Goal: Transaction & Acquisition: Subscribe to service/newsletter

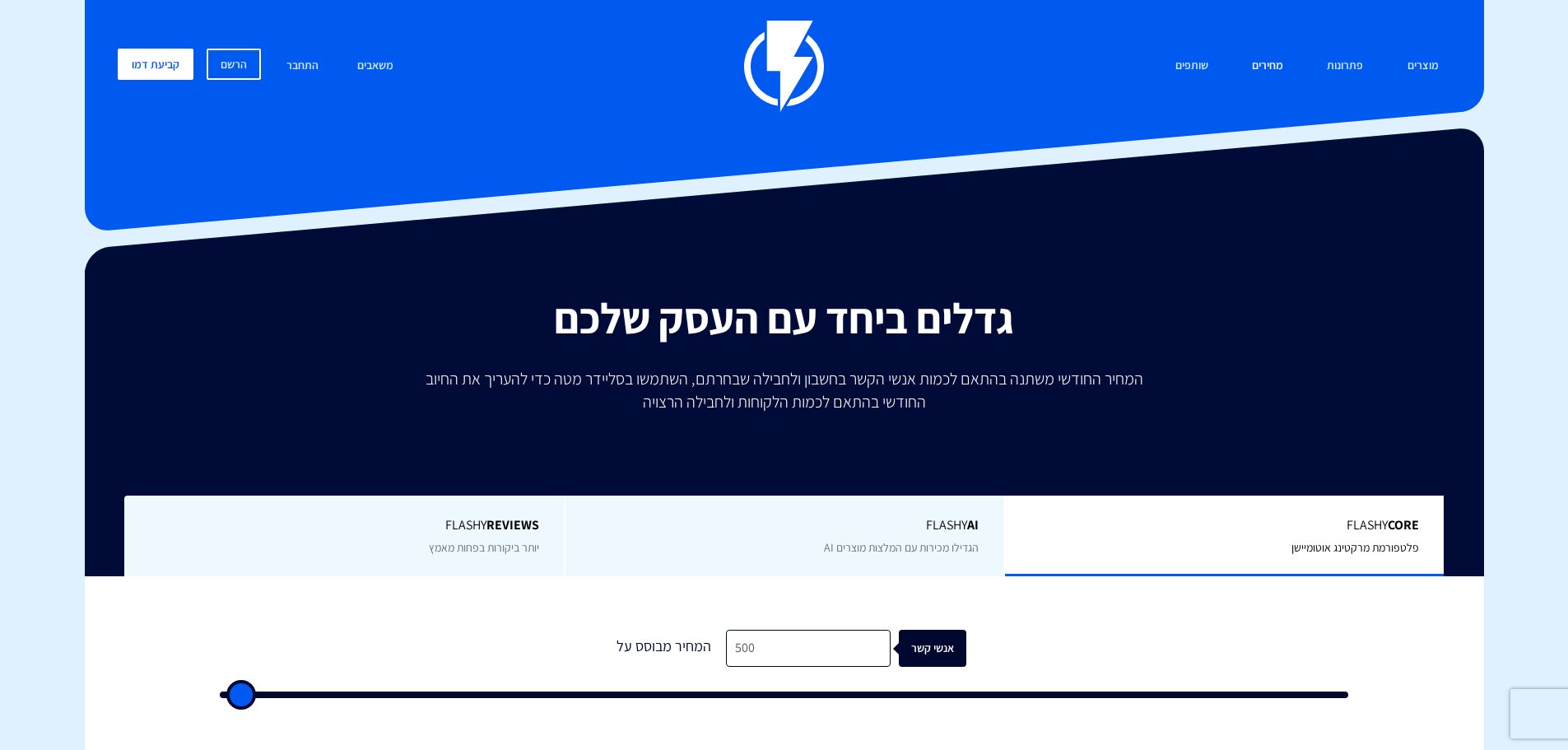
click at [1265, 67] on link "מחירים" at bounding box center [1267, 67] width 56 height 35
click at [766, 644] on input "500" at bounding box center [808, 648] width 164 height 37
type input "1"
type input "500"
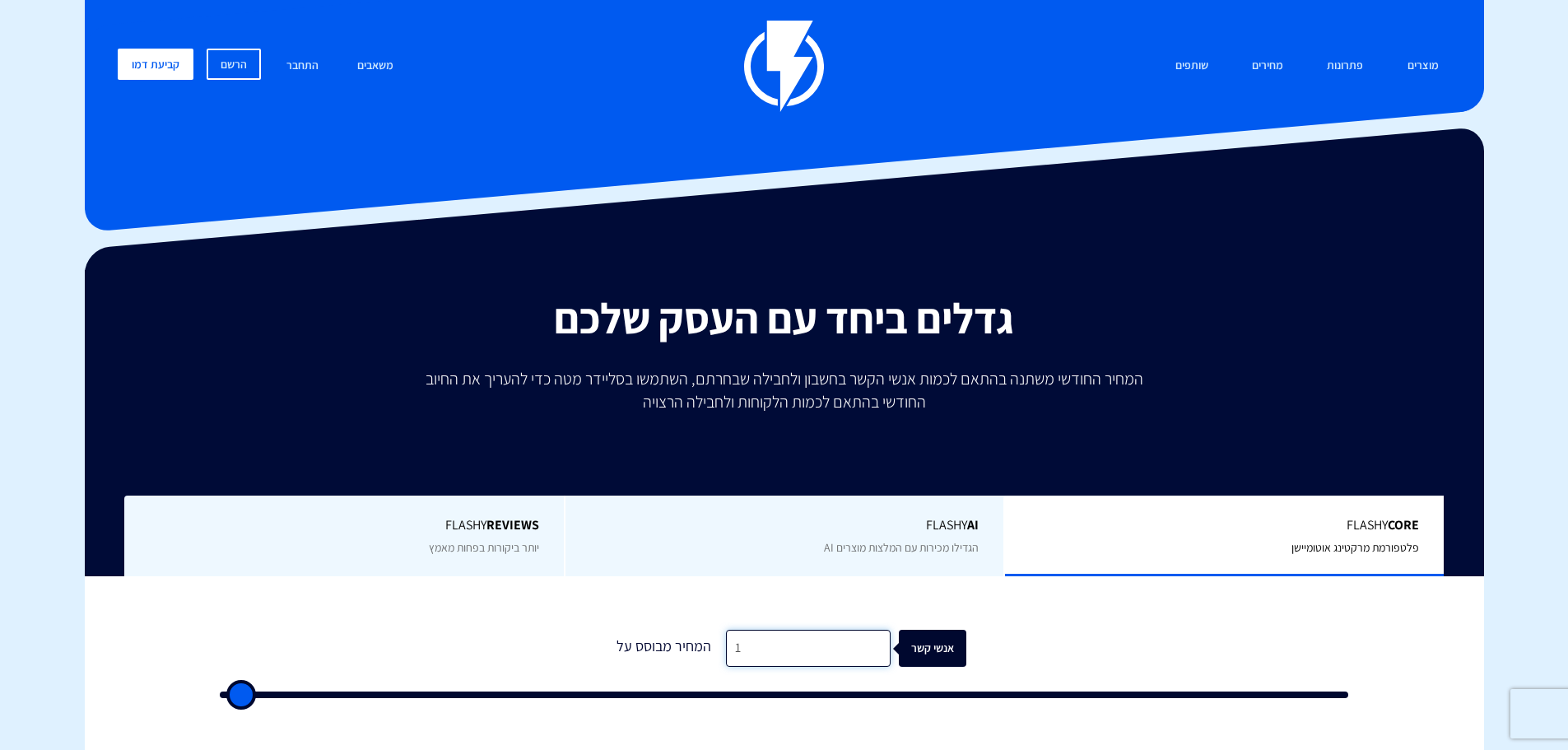
type input "18"
type input "500"
type input "180"
type input "500"
type input "1,800"
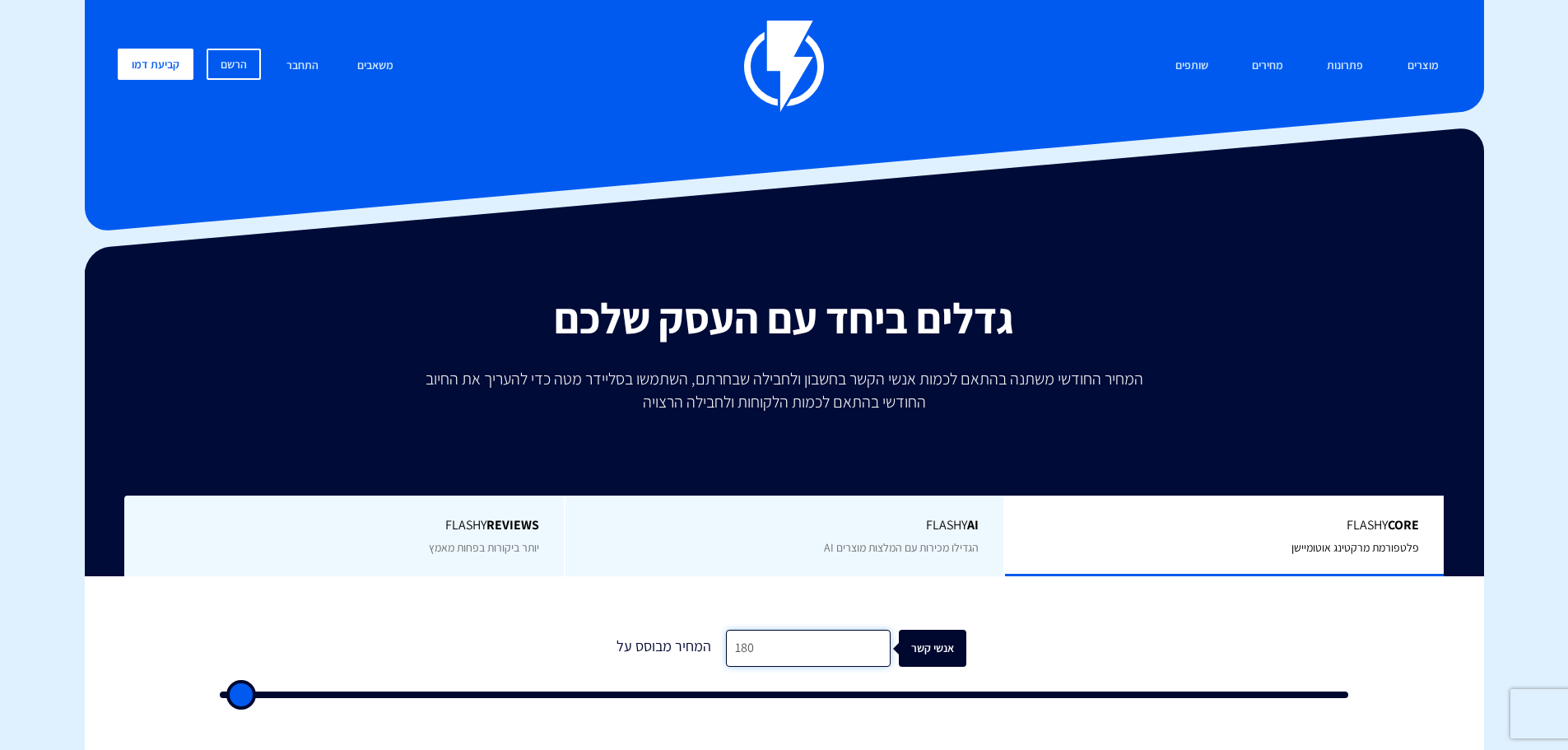
type input "2000"
type input "18,000"
type input "18000"
type input "180,000"
type input "100000"
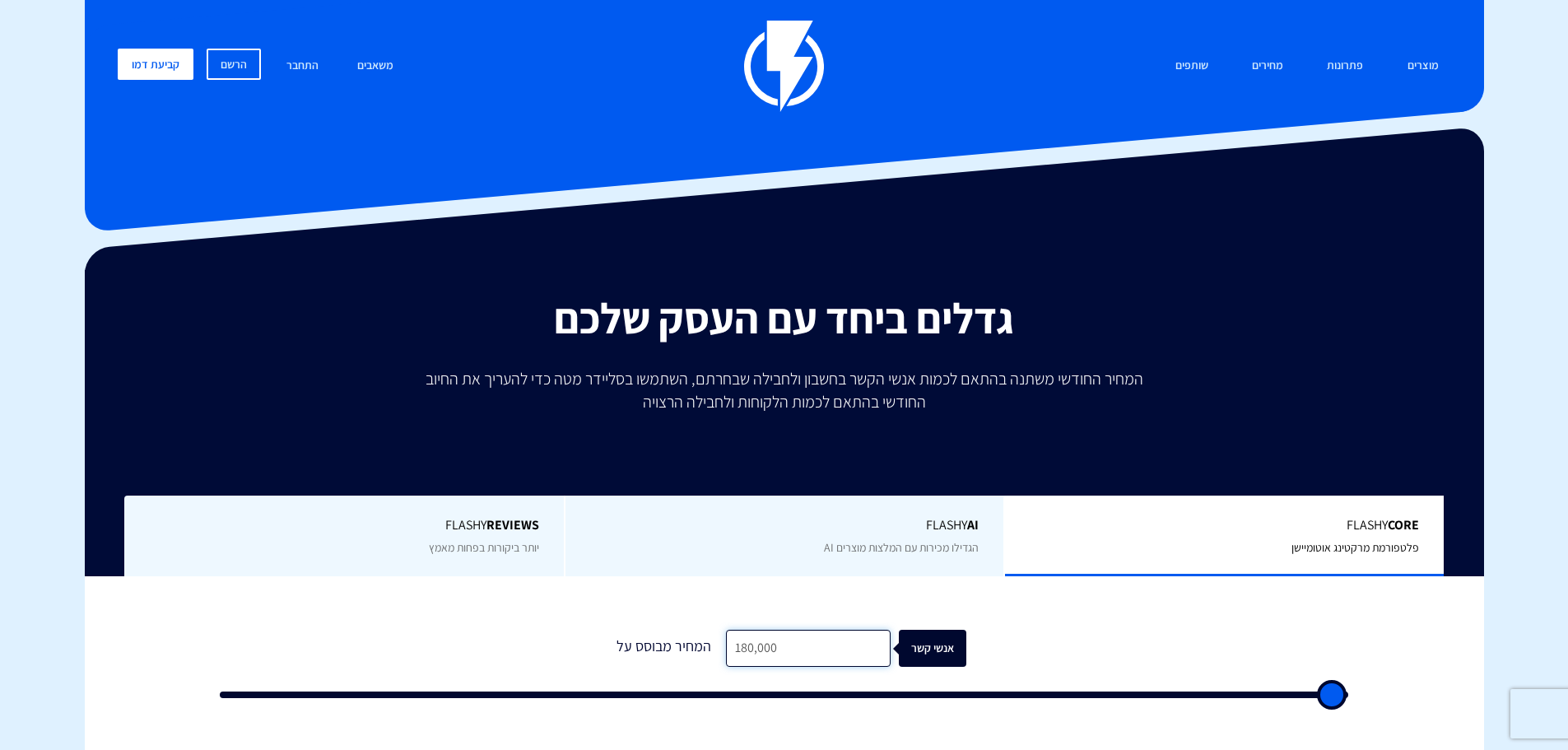
type input "18,000"
type input "18000"
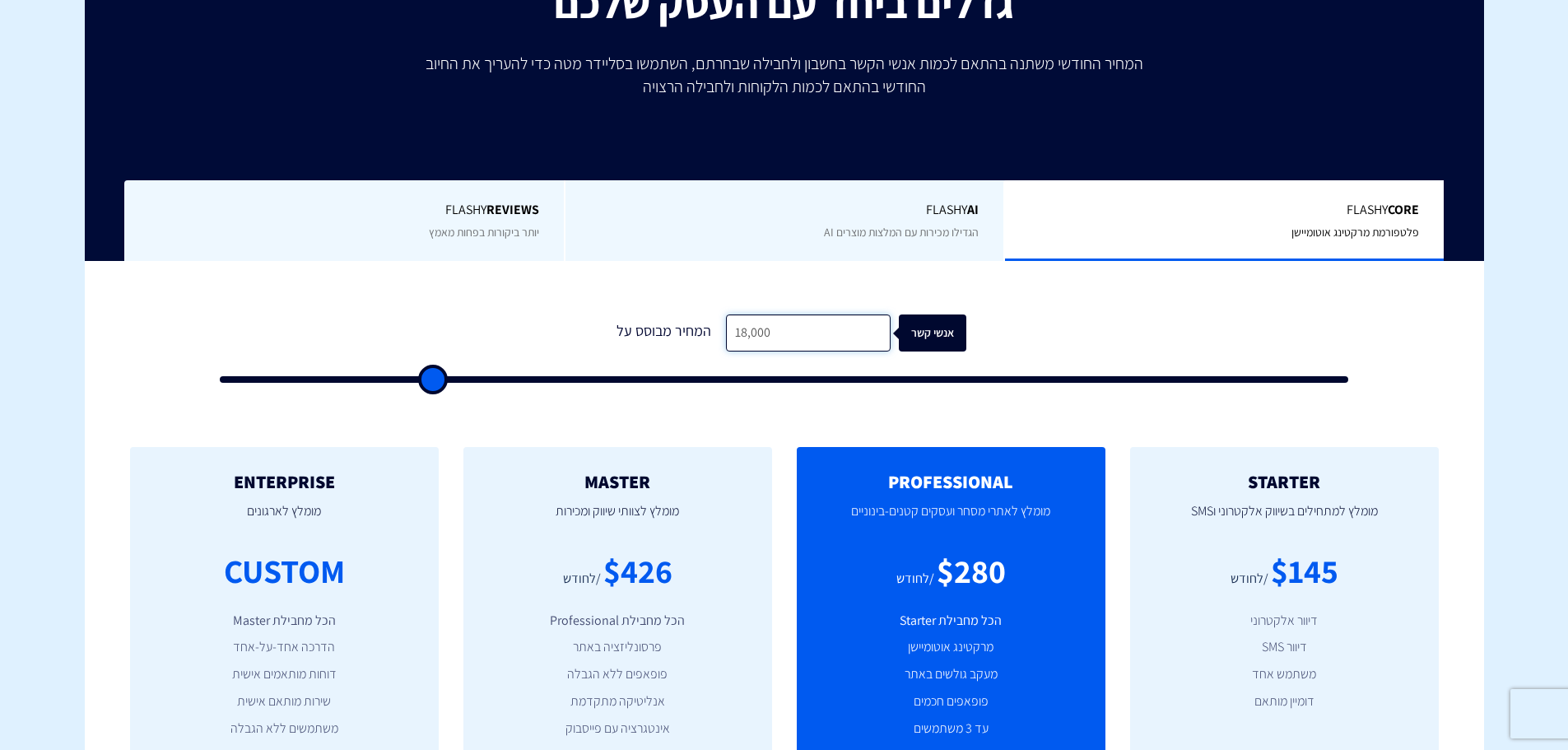
scroll to position [329, 0]
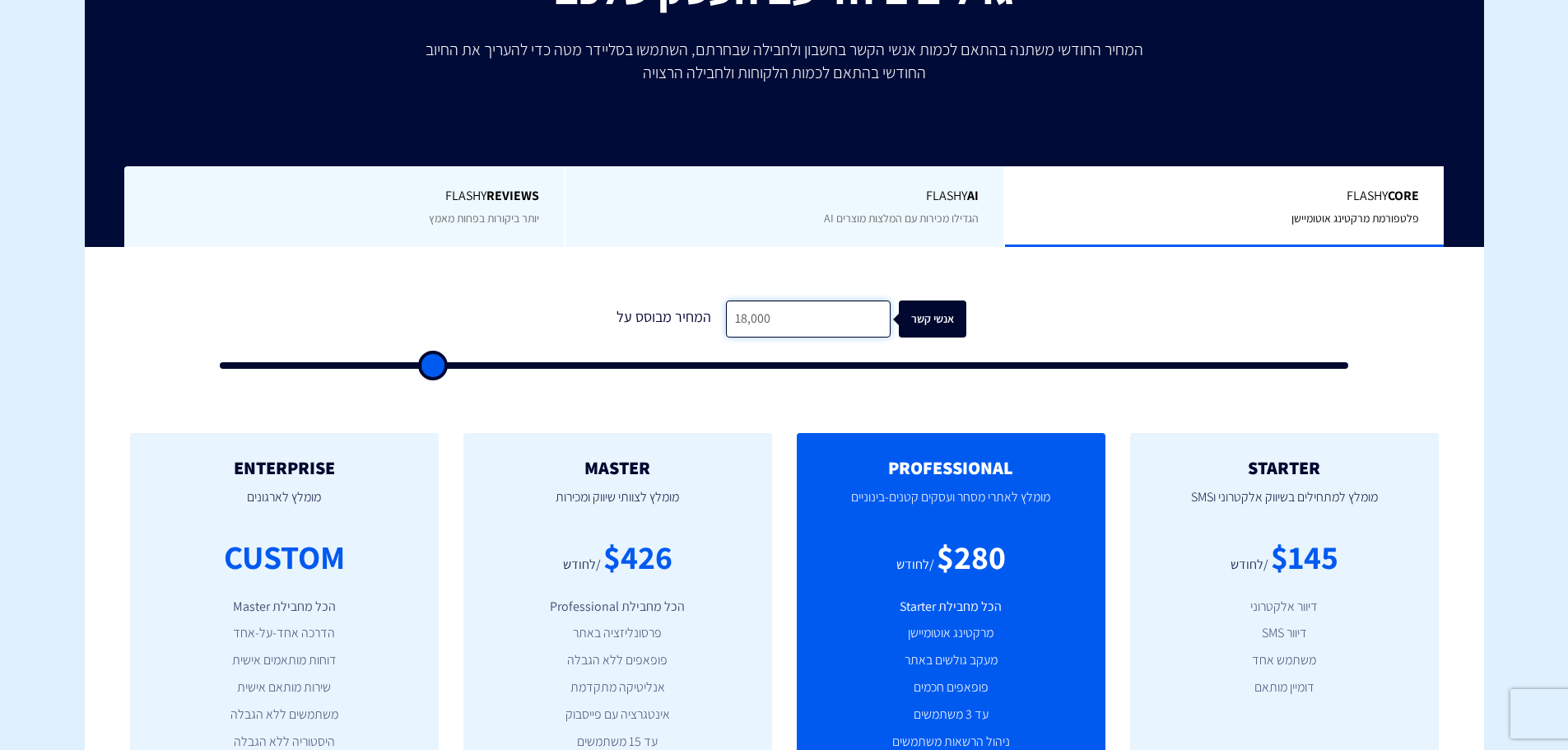
click at [742, 323] on input "18,000" at bounding box center [808, 319] width 164 height 37
type input "1"
type input "500"
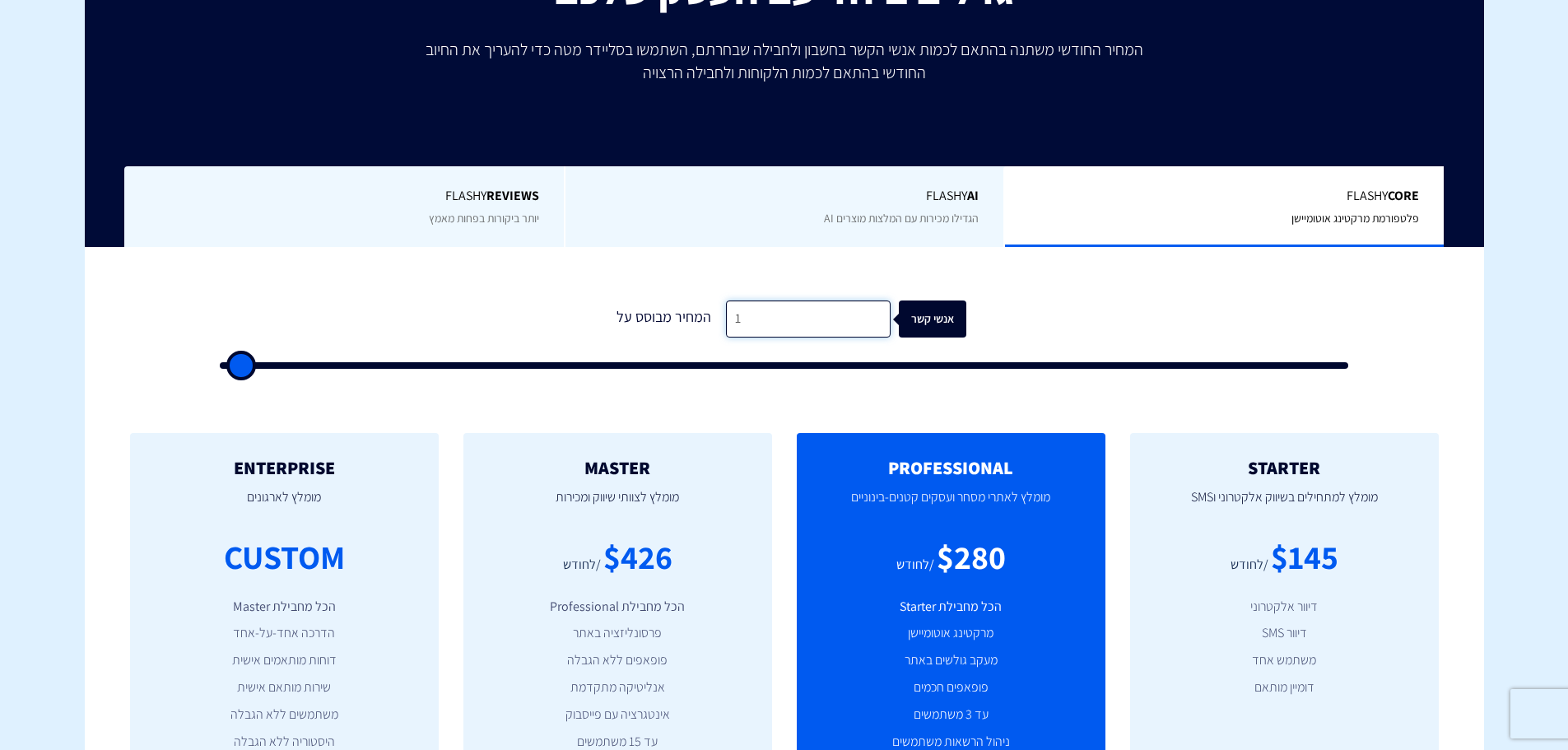
type input "17"
type input "500"
type input "175"
type input "500"
type input "1,750"
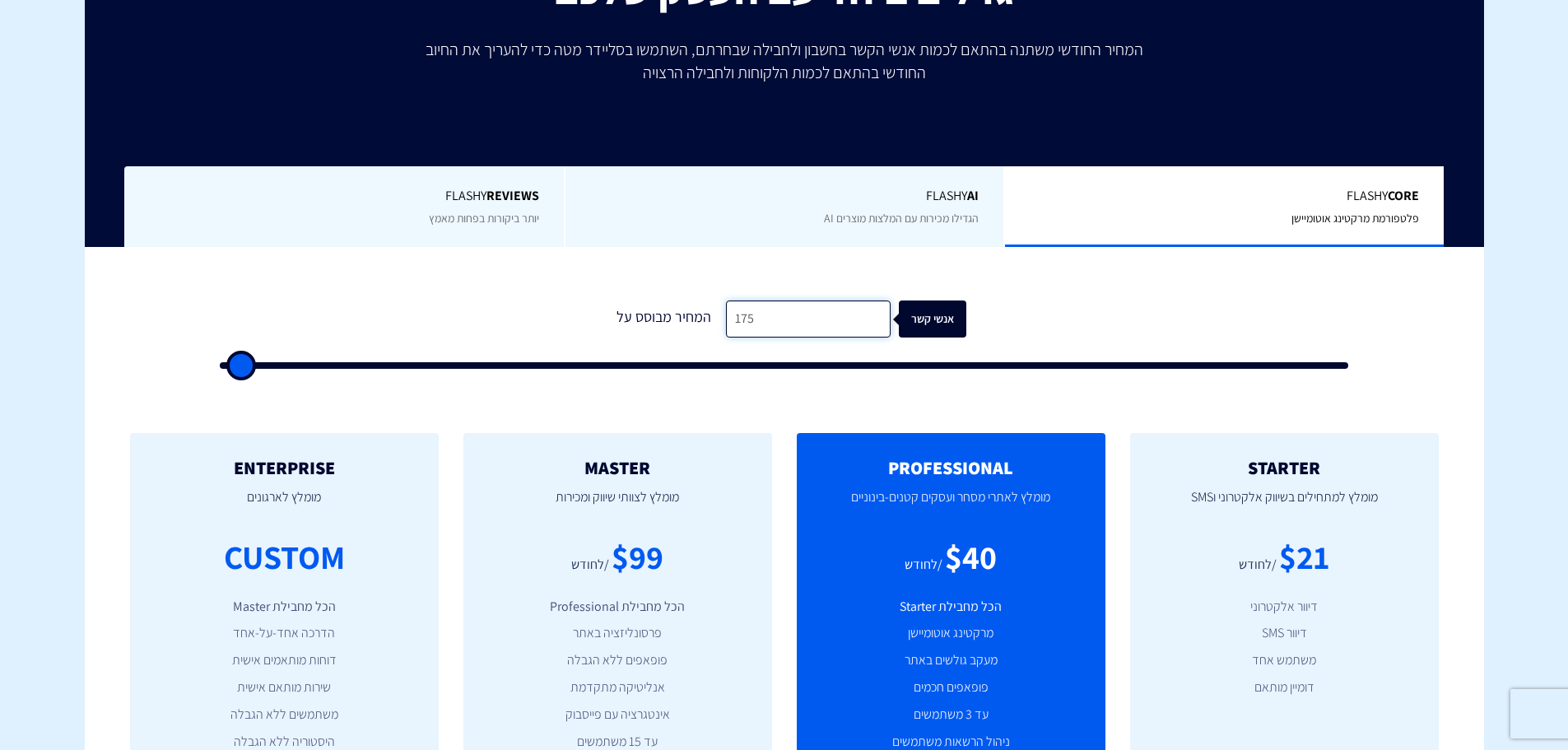
type input "2000"
type input "17,500"
type input "17500"
type input "1,750"
type input "2000"
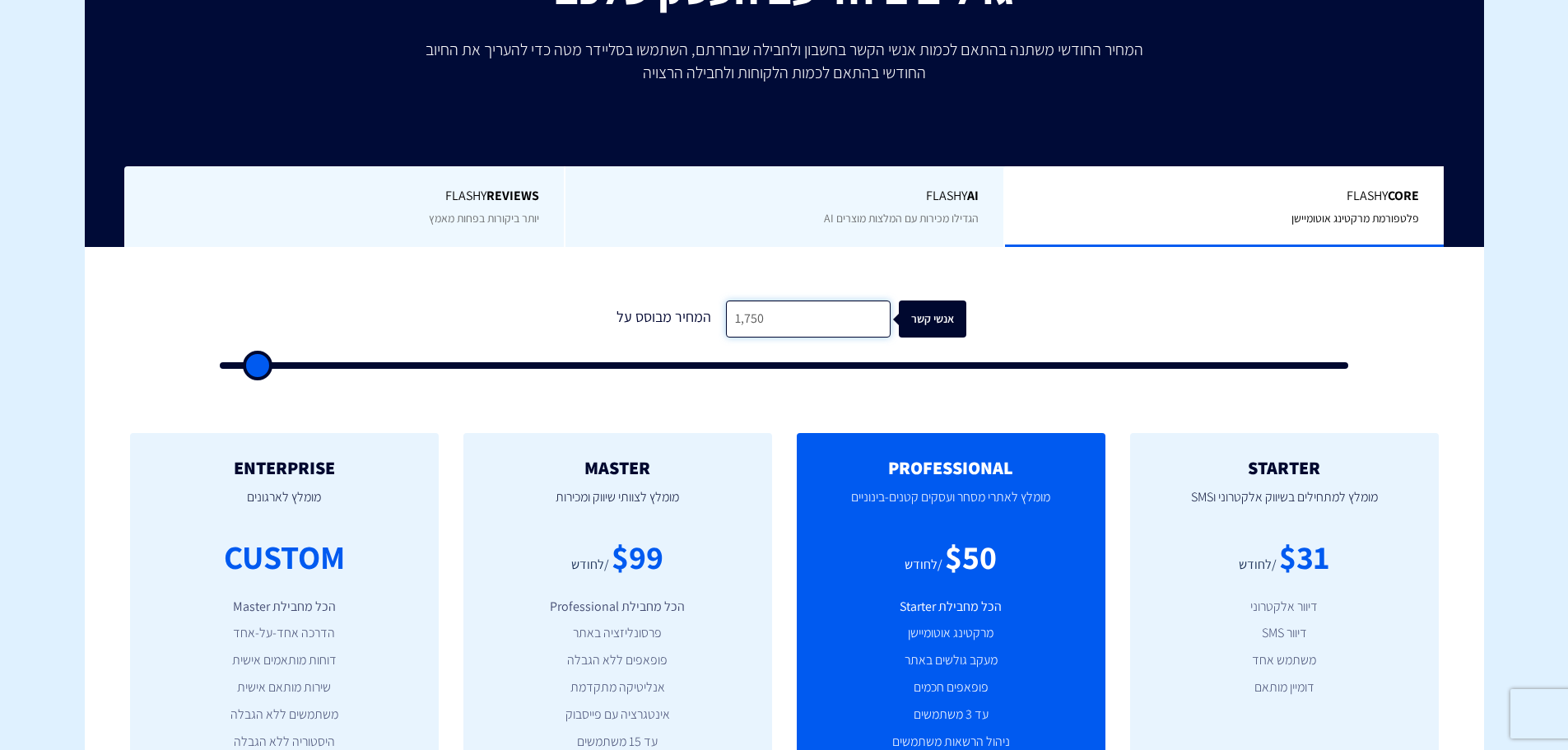
type input "175"
type input "500"
type input "17"
type input "500"
type input "174"
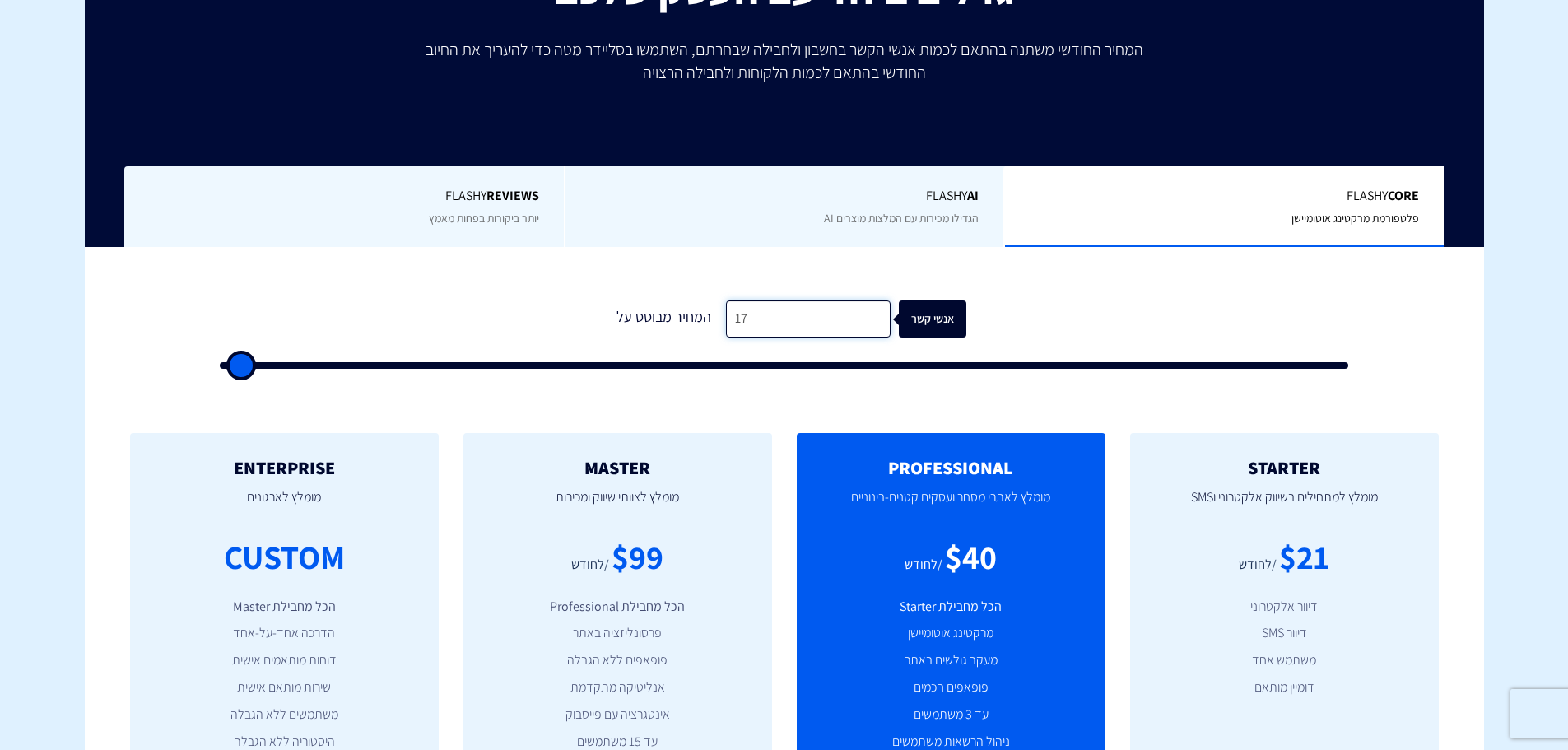
type input "500"
type input "1,740"
type input "1500"
type input "17,400"
type input "17500"
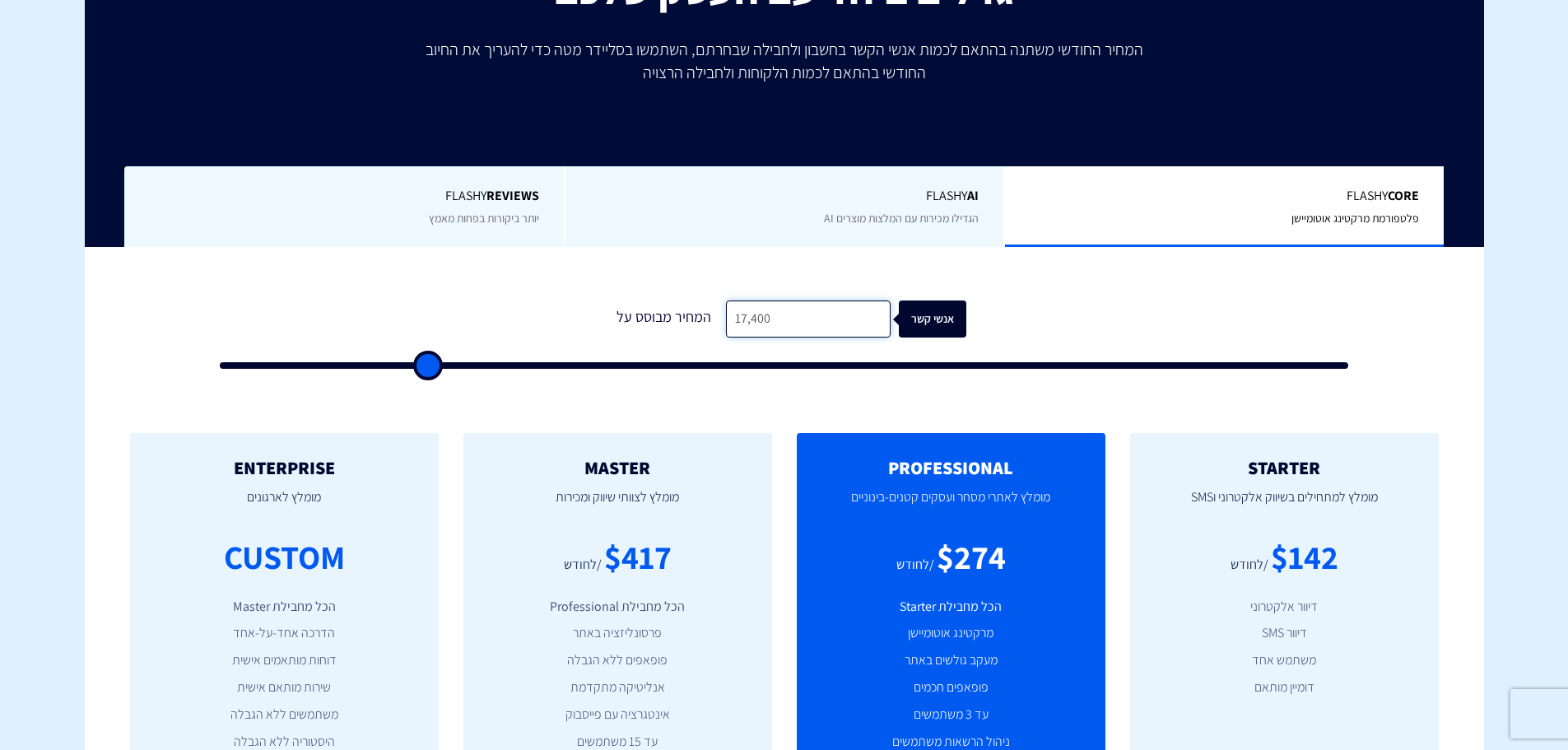
type input "17,400"
click at [727, 240] on div "Flashy AI הגדילו מכירות עם המלצות מוצרים AI" at bounding box center [784, 207] width 440 height 82
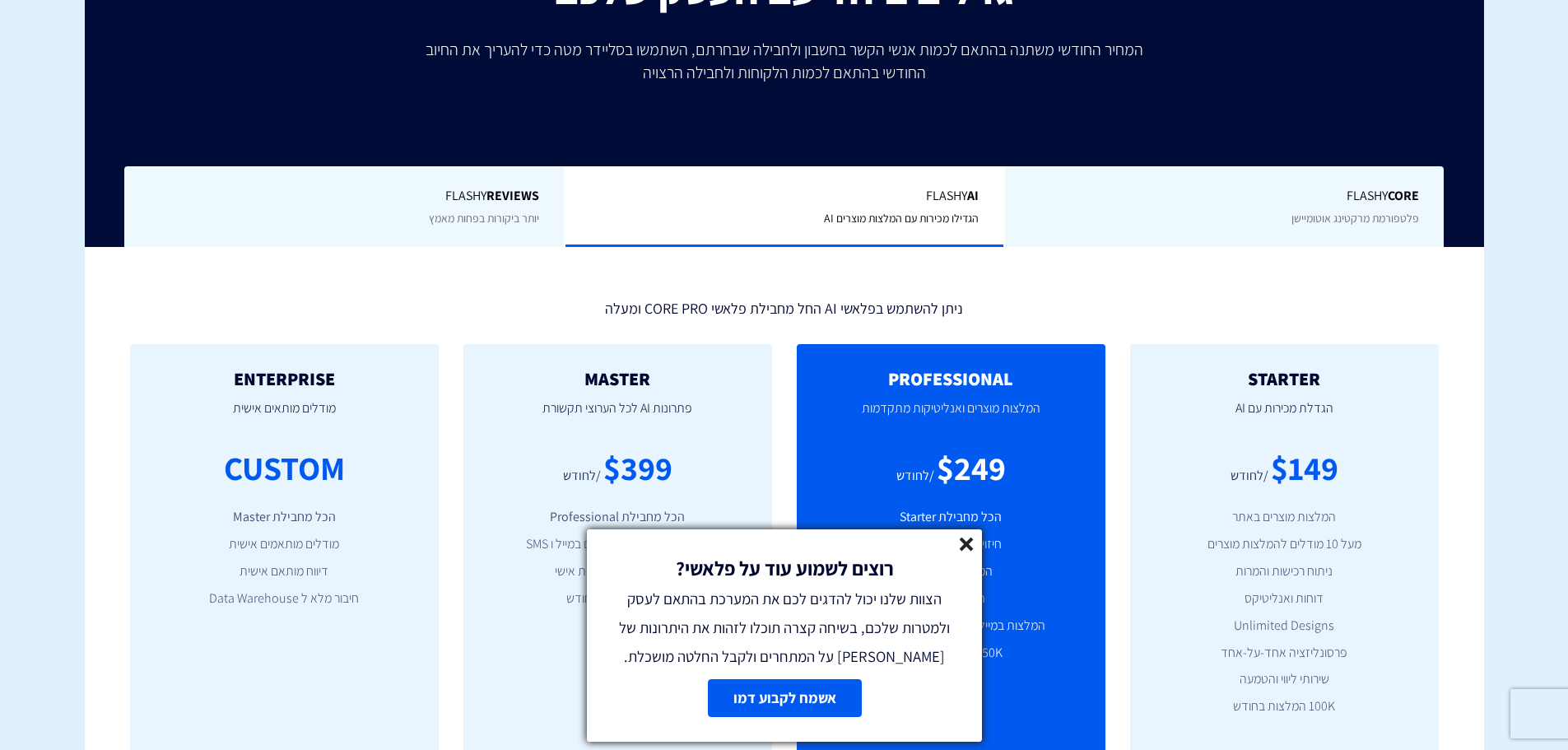
click at [961, 544] on icon at bounding box center [967, 544] width 14 height 14
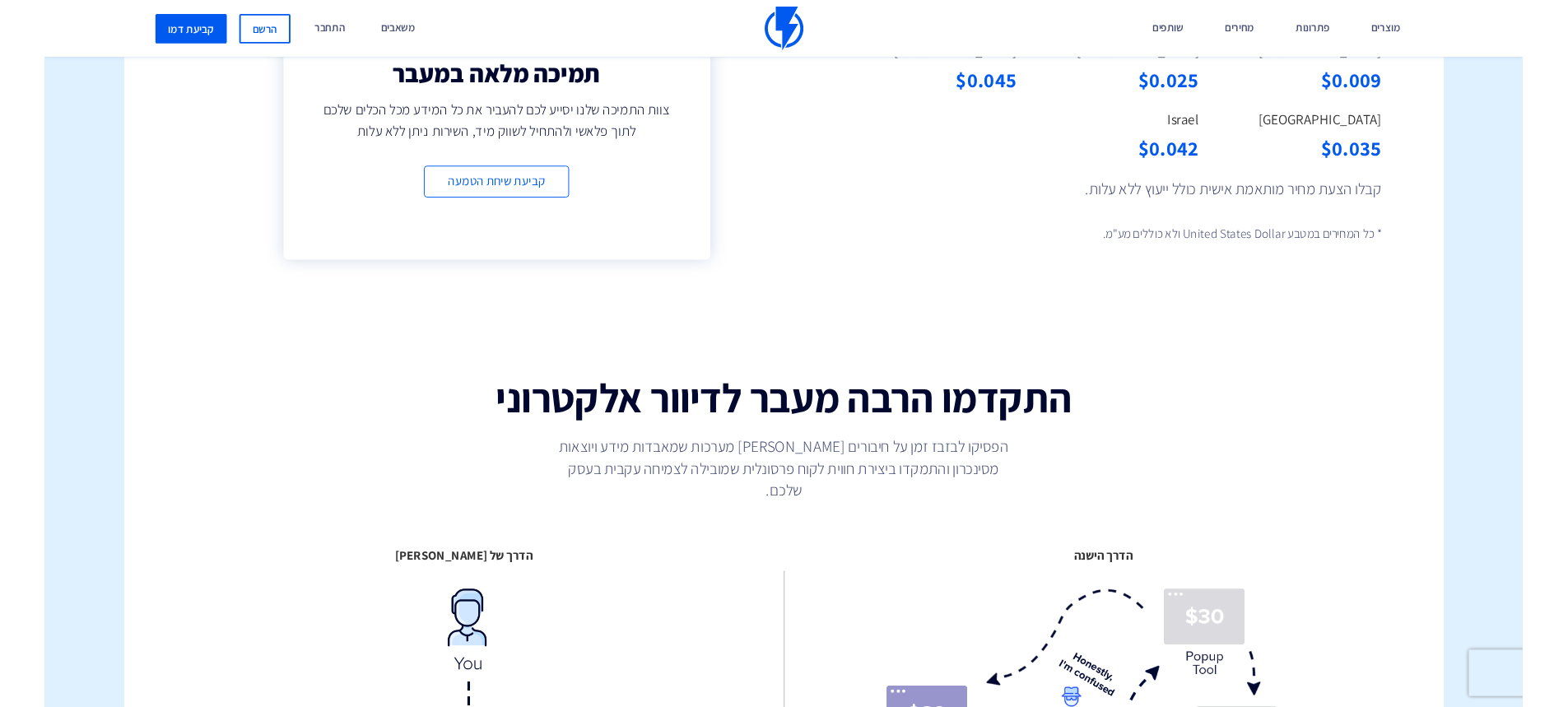
scroll to position [1729, 0]
